Goal: Transaction & Acquisition: Obtain resource

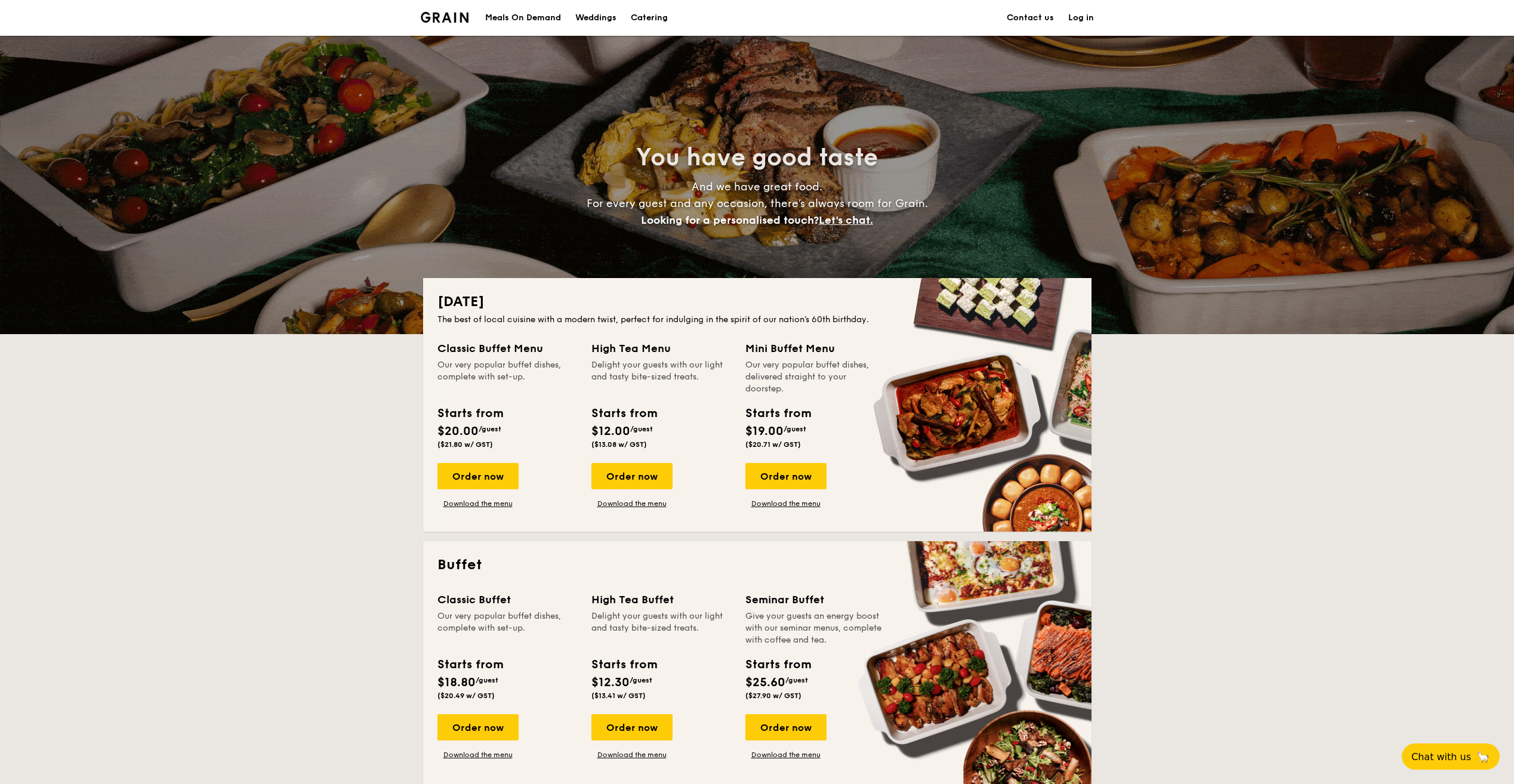
click at [532, 19] on div "Meals On Demand" at bounding box center [523, 18] width 75 height 36
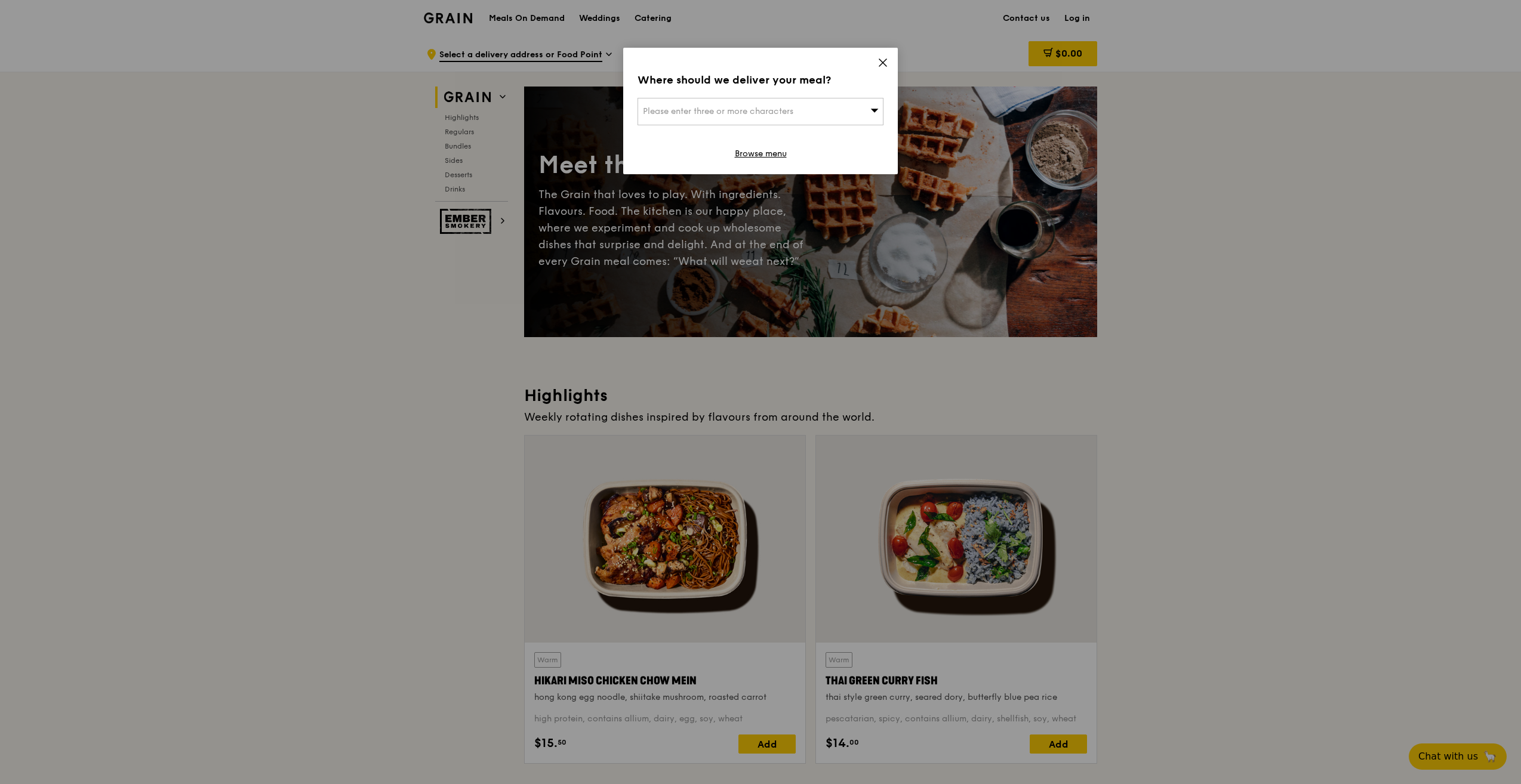
click at [881, 64] on icon at bounding box center [883, 63] width 7 height 7
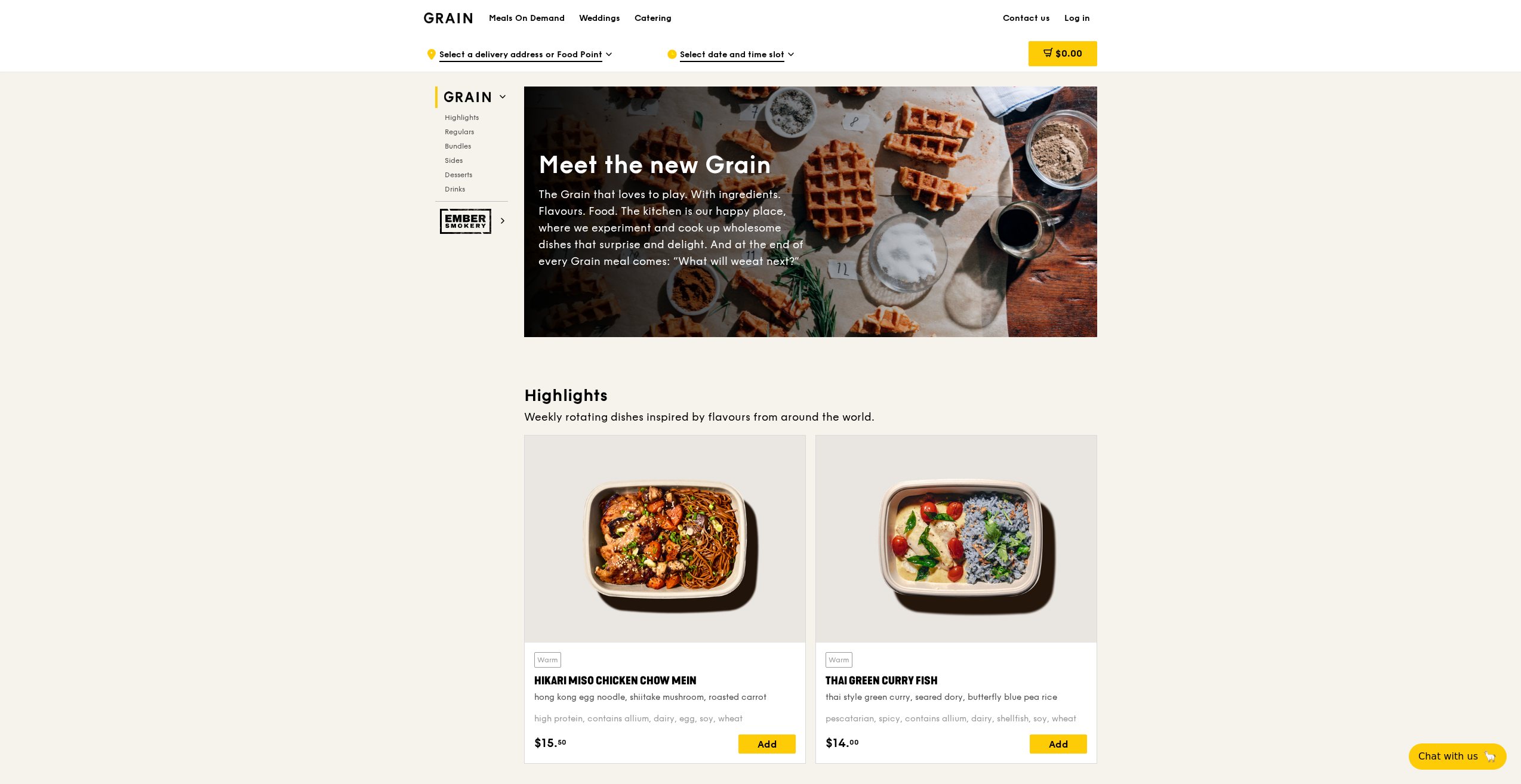
click at [640, 13] on div "Catering" at bounding box center [652, 19] width 37 height 36
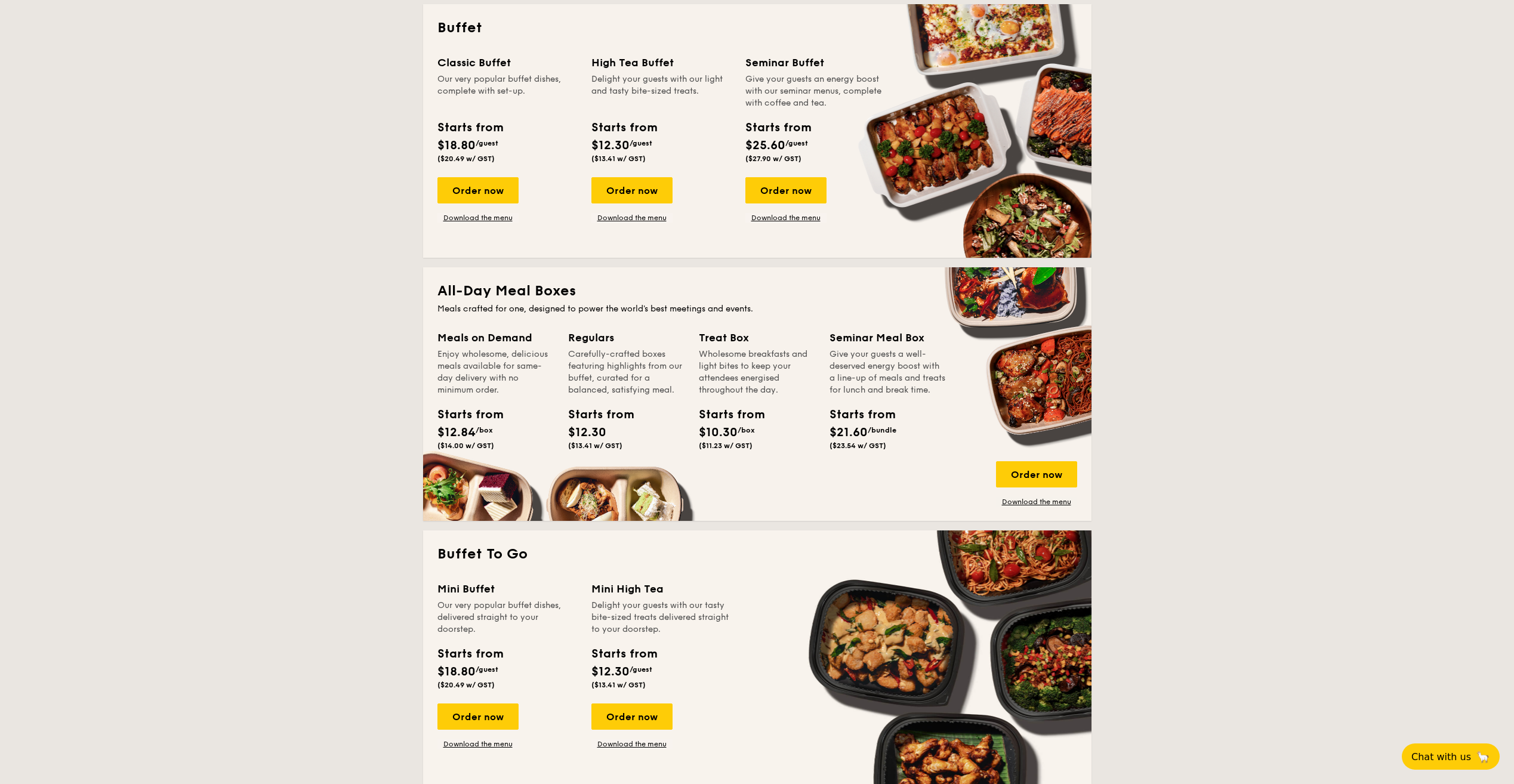
scroll to position [596, 0]
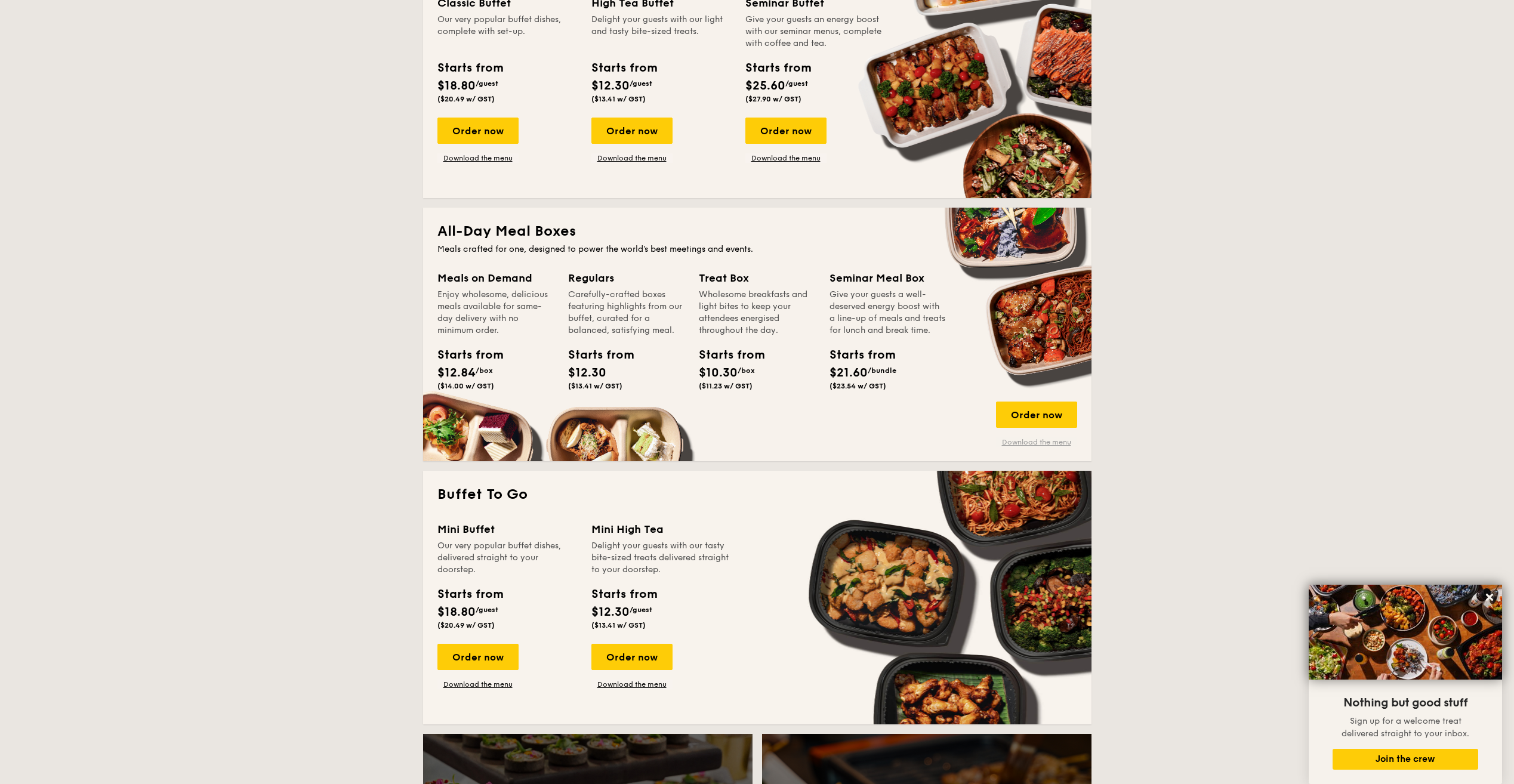
click at [1059, 443] on link "Download the menu" at bounding box center [1037, 442] width 81 height 10
